Goal: Task Accomplishment & Management: Manage account settings

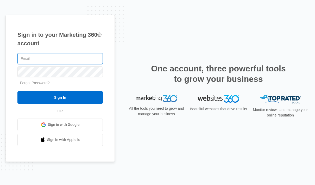
type input "[PERSON_NAME][EMAIL_ADDRESS][DOMAIN_NAME]"
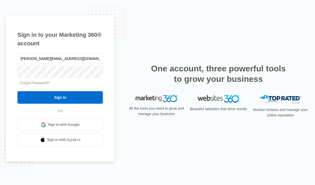
click at [76, 103] on input "Sign In" at bounding box center [59, 97] width 85 height 12
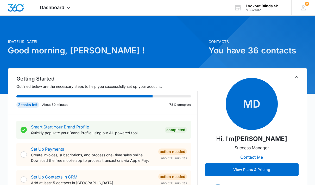
click at [67, 12] on div "Dashboard Apps Reputation Forms CRM Email Social POS Content Ads Intelligence F…" at bounding box center [56, 7] width 48 height 15
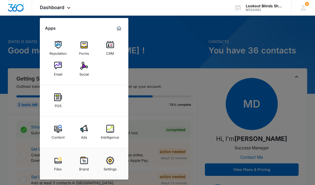
click at [112, 128] on img at bounding box center [110, 129] width 8 height 8
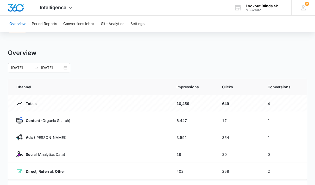
click at [77, 24] on button "Conversions Inbox" at bounding box center [78, 24] width 31 height 17
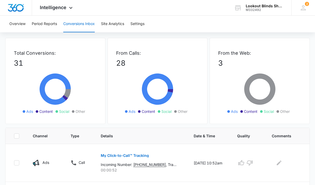
scroll to position [41, 0]
